Goal: Task Accomplishment & Management: Use online tool/utility

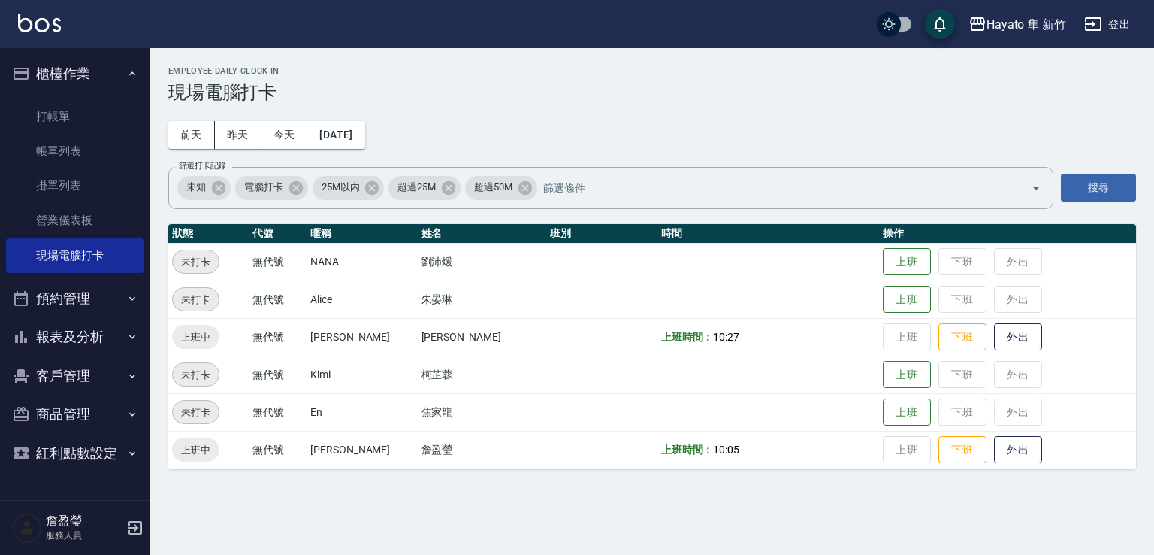
click at [66, 386] on button "客戶管理" at bounding box center [75, 375] width 138 height 39
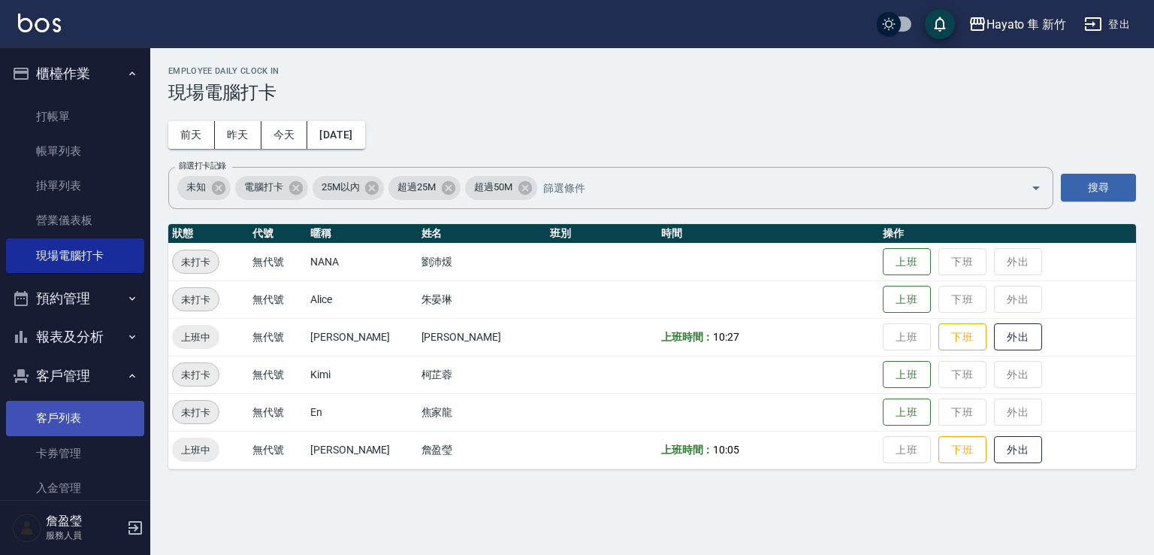
click at [85, 423] on link "客戶列表" at bounding box center [75, 418] width 138 height 35
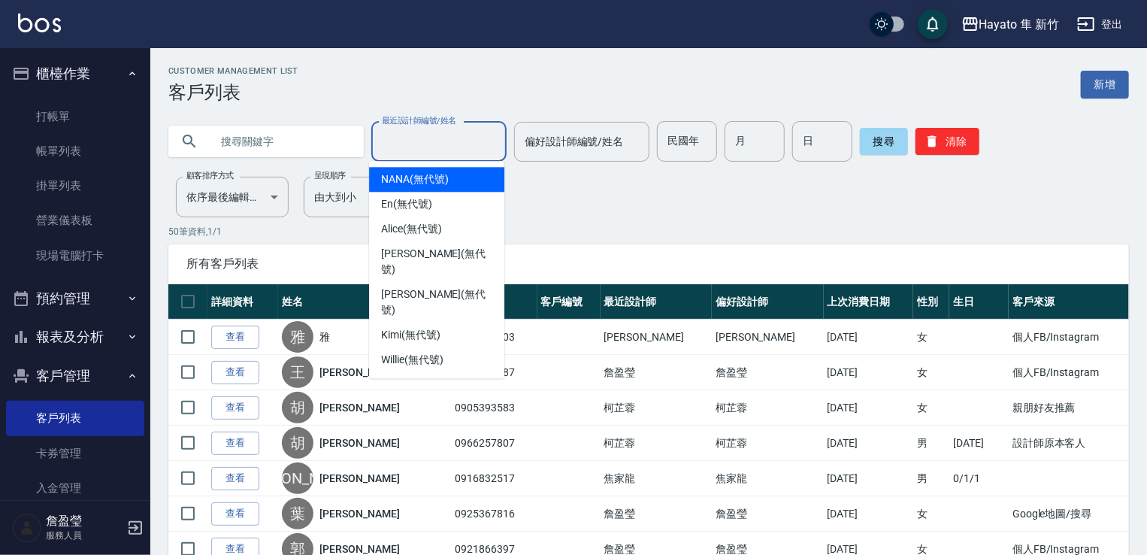
click at [400, 146] on input "最近設計師編號/姓名" at bounding box center [439, 142] width 122 height 26
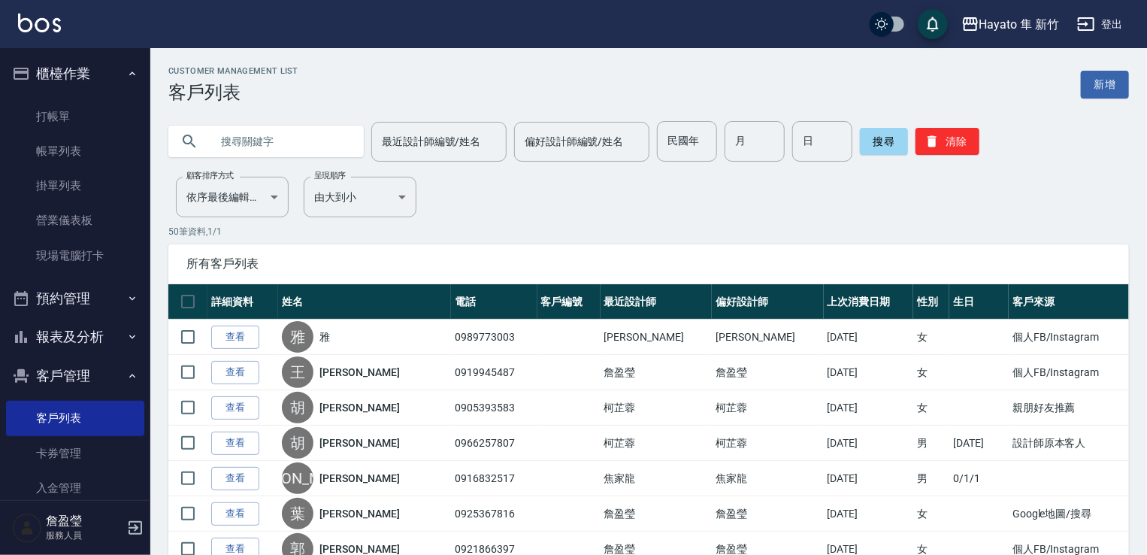
click at [286, 144] on input "text" at bounding box center [280, 141] width 141 height 41
type input "0956296256"
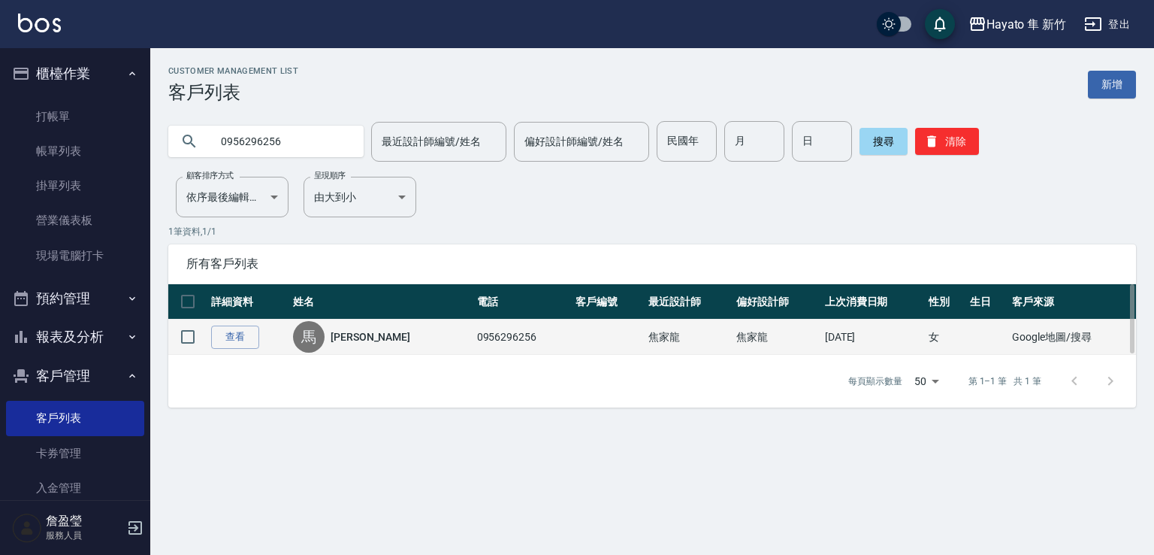
click at [352, 330] on link "[PERSON_NAME]" at bounding box center [371, 336] width 80 height 15
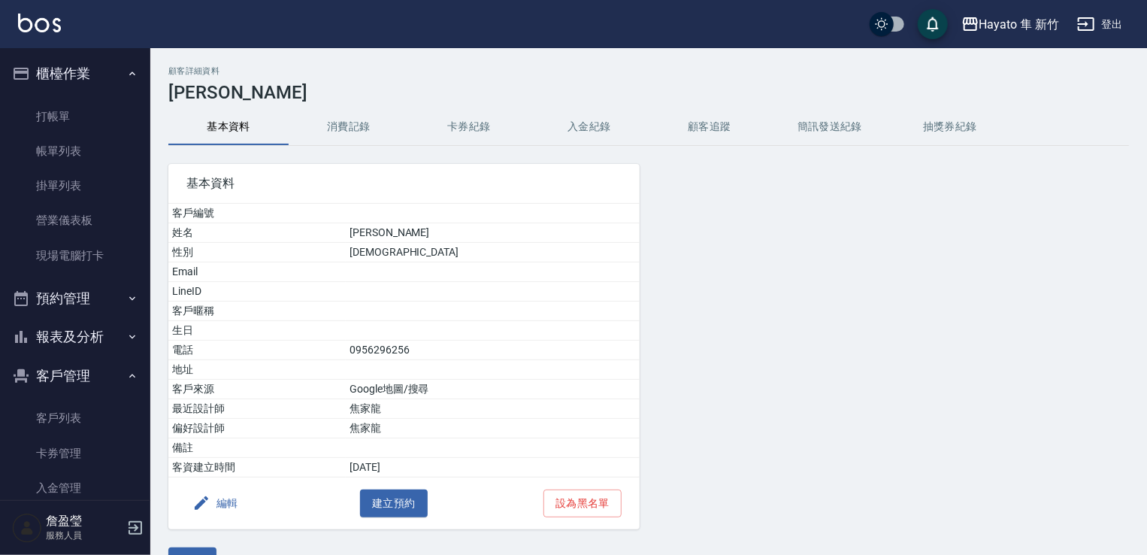
click at [359, 125] on button "消費記錄" at bounding box center [349, 127] width 120 height 36
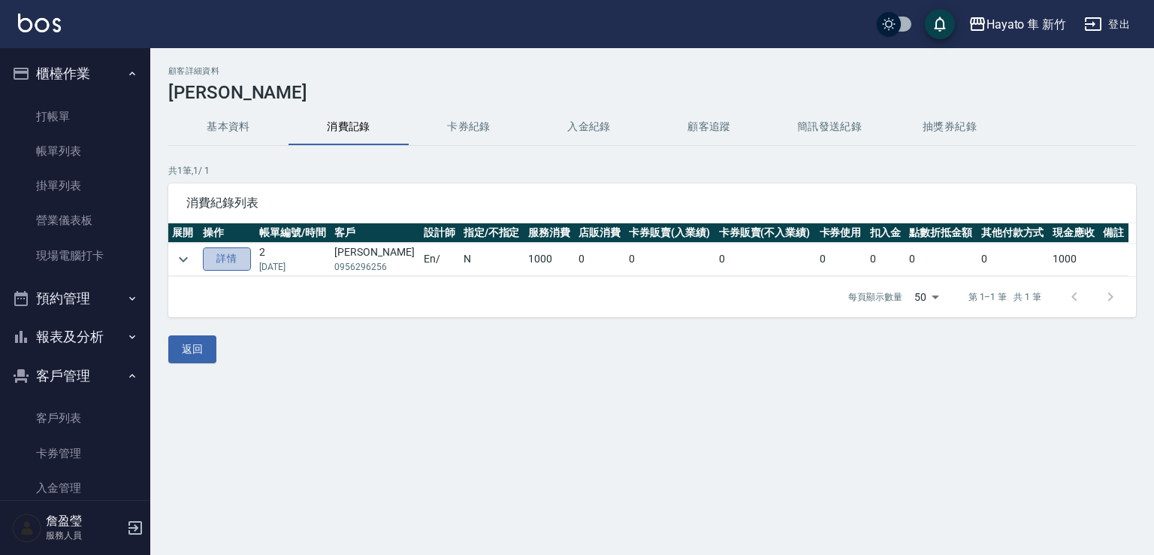
click at [233, 268] on link "詳情" at bounding box center [227, 258] width 48 height 23
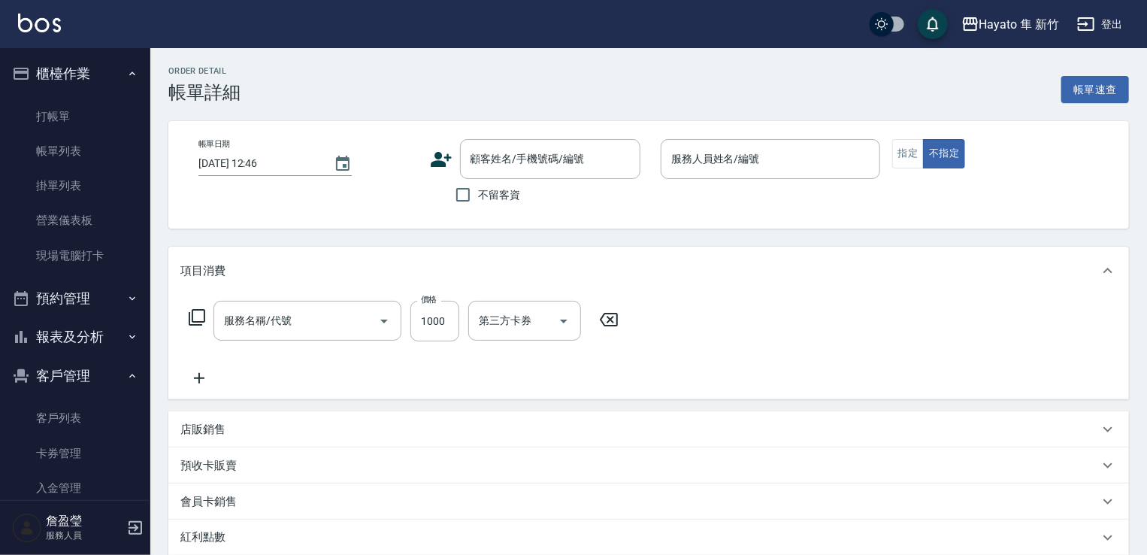
type input "[DATE] 19:29"
type input "En(無代號)"
type input "Google地圖/搜尋"
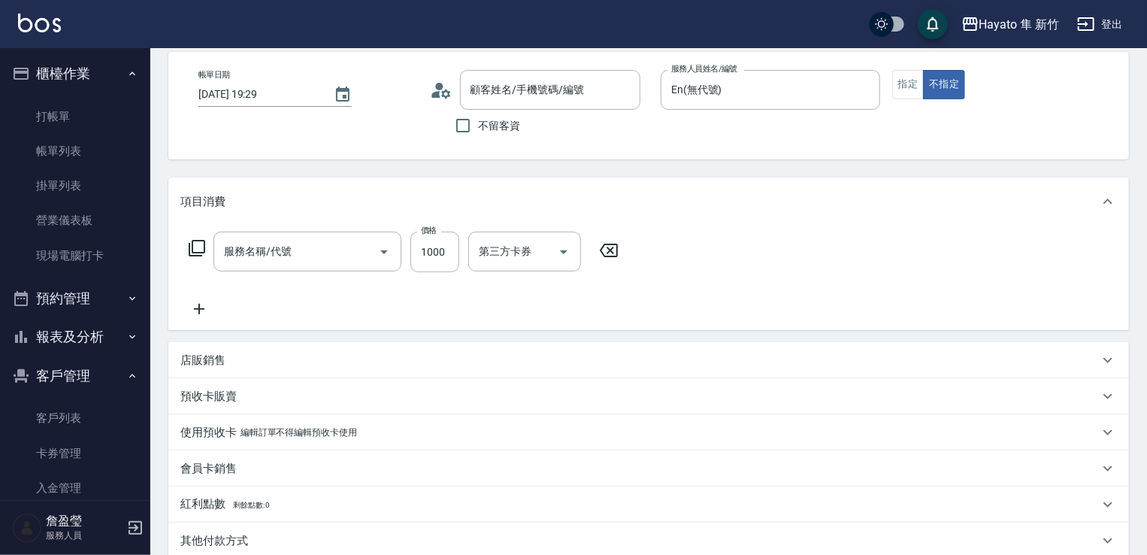
type input "601 艾得保護膜(極潤)(601)"
type input "[PERSON_NAME]/0956296256/"
